Goal: Task Accomplishment & Management: Manage account settings

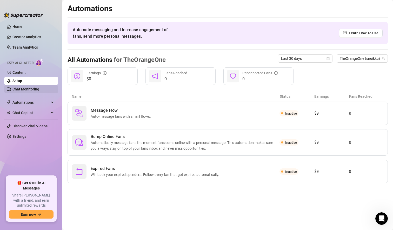
click at [39, 90] on link "Chat Monitoring" at bounding box center [25, 89] width 27 height 4
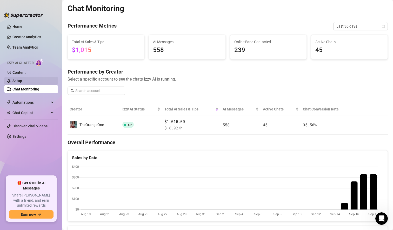
click at [22, 82] on link "Setup" at bounding box center [17, 81] width 10 height 4
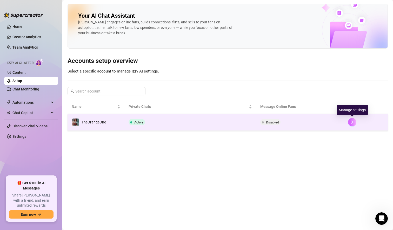
click at [353, 124] on icon "right" at bounding box center [352, 122] width 4 height 4
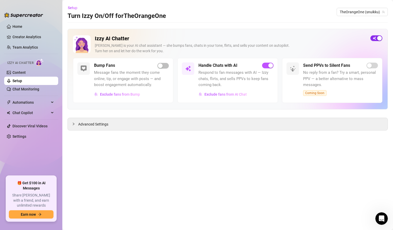
click at [375, 39] on span "button" at bounding box center [376, 38] width 12 height 6
